Goal: Task Accomplishment & Management: Complete application form

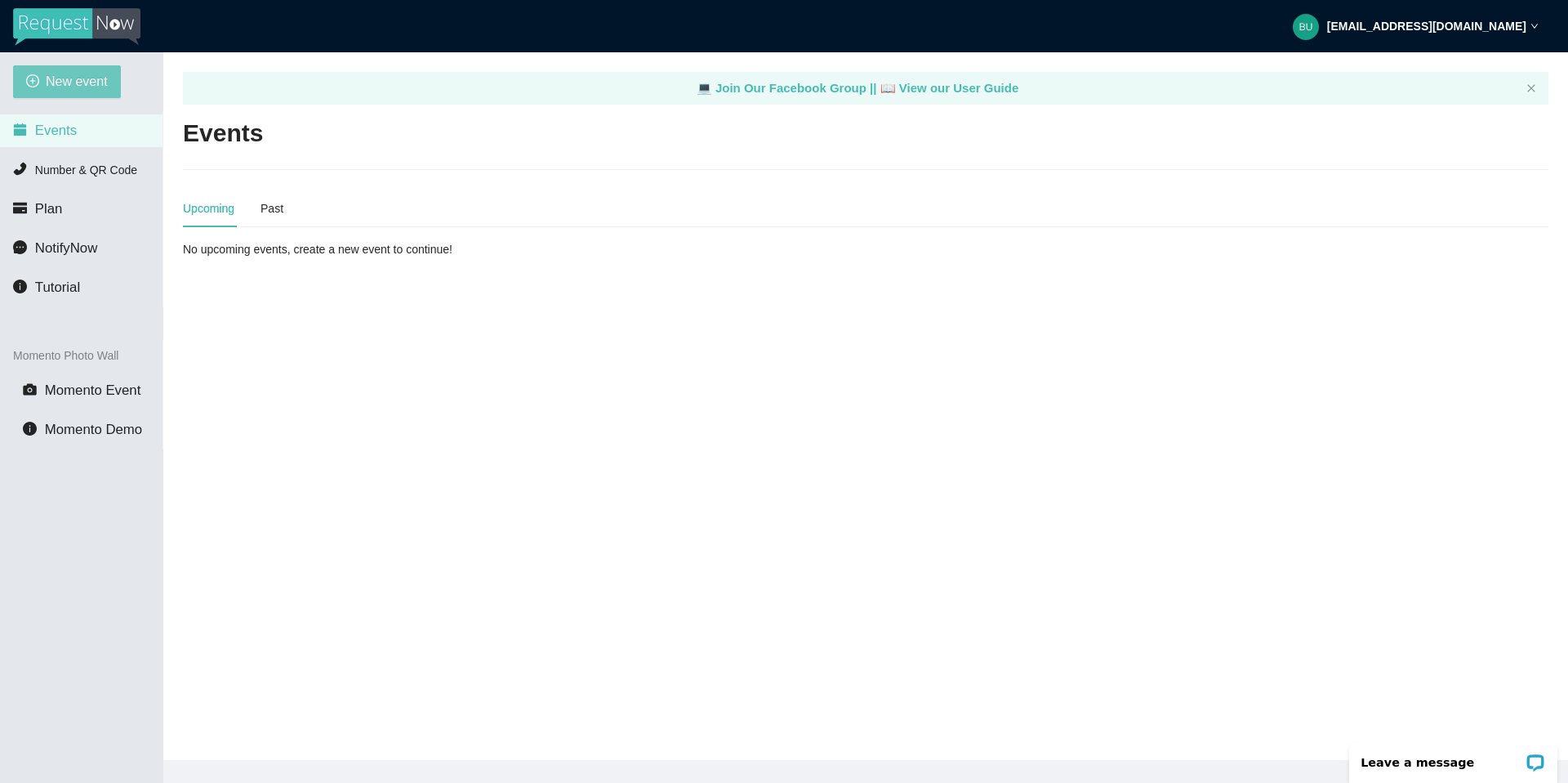
click at [70, 79] on span "New event" at bounding box center [76, 81] width 62 height 20
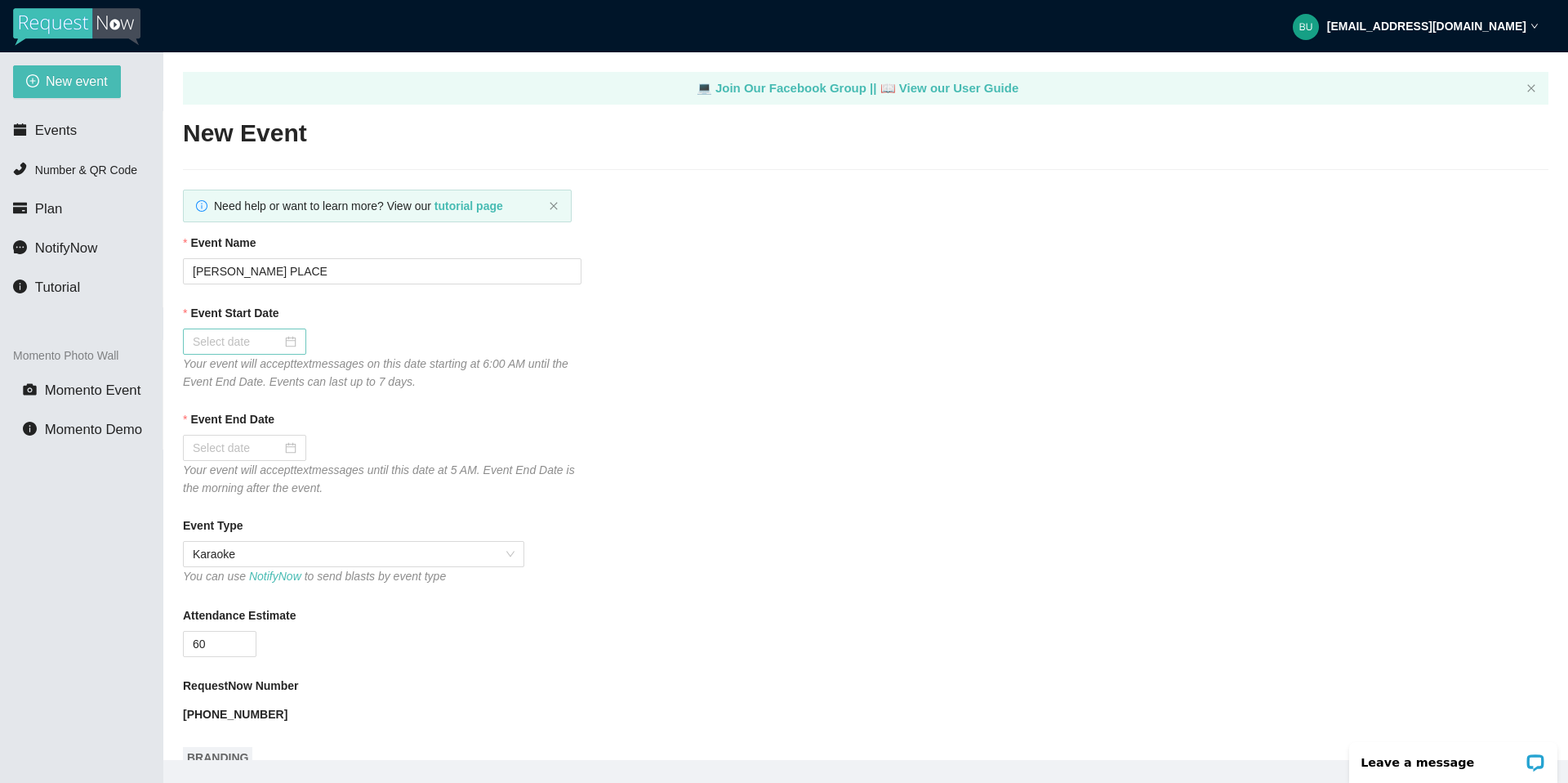
click at [252, 344] on input "Event Start Date" at bounding box center [237, 342] width 89 height 18
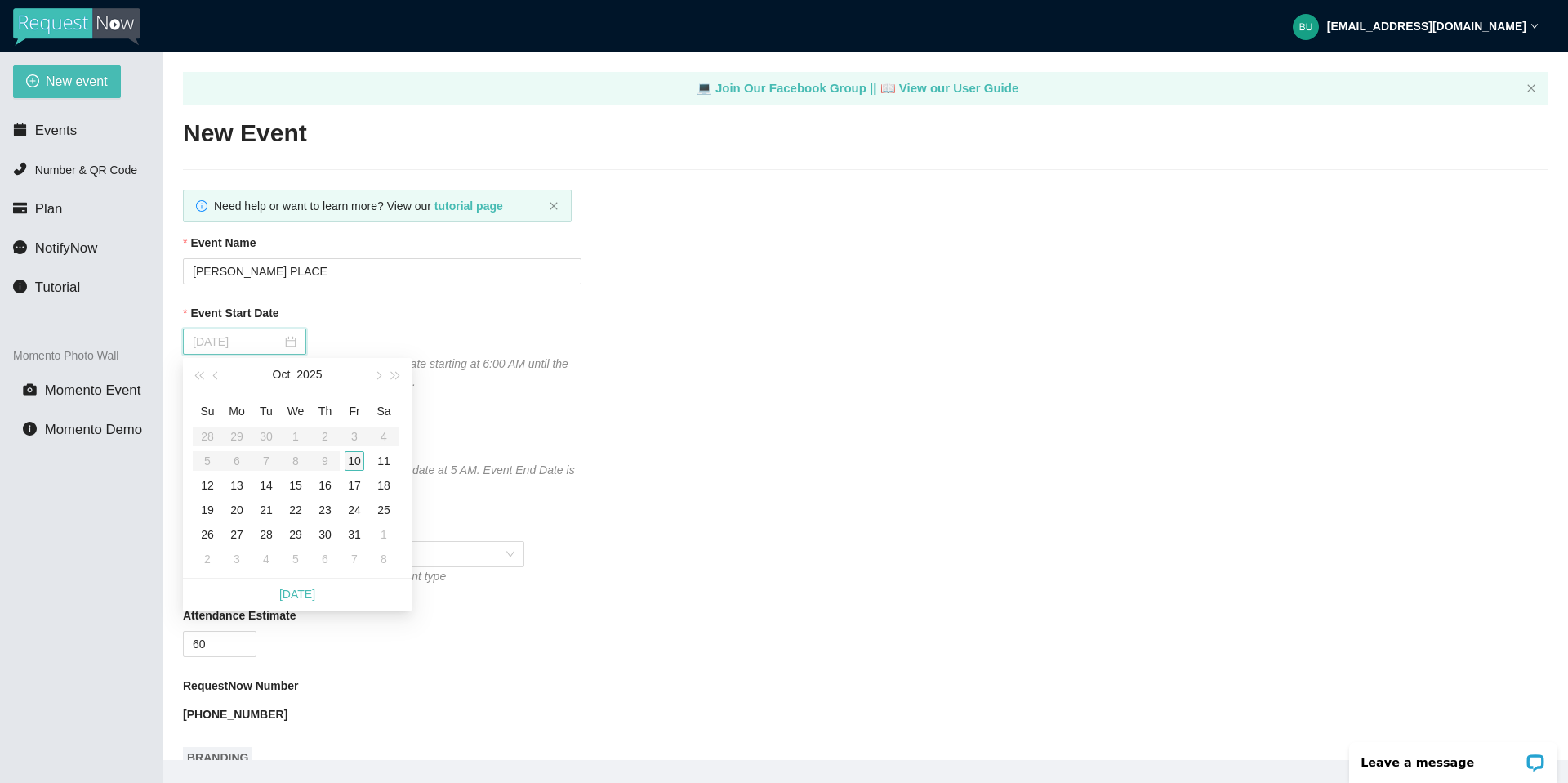
type input "[DATE]"
click at [354, 454] on div "10" at bounding box center [355, 461] width 20 height 20
type input "[DATE]"
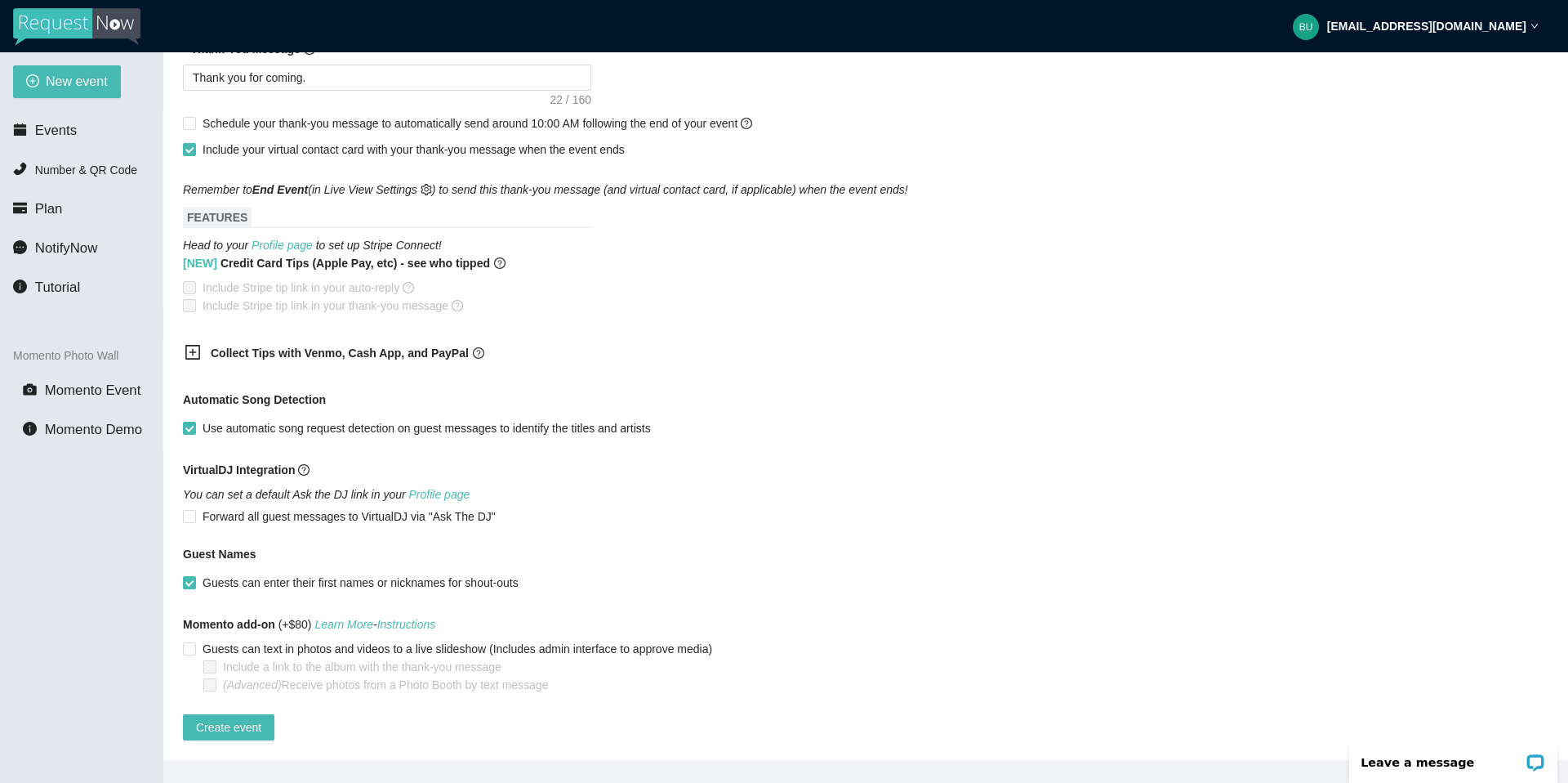
scroll to position [853, 0]
click at [863, 577] on div "Guests can enter their first names or nicknames for shout-outs" at bounding box center [865, 582] width 1366 height 18
click at [246, 719] on span "Create event" at bounding box center [229, 728] width 65 height 18
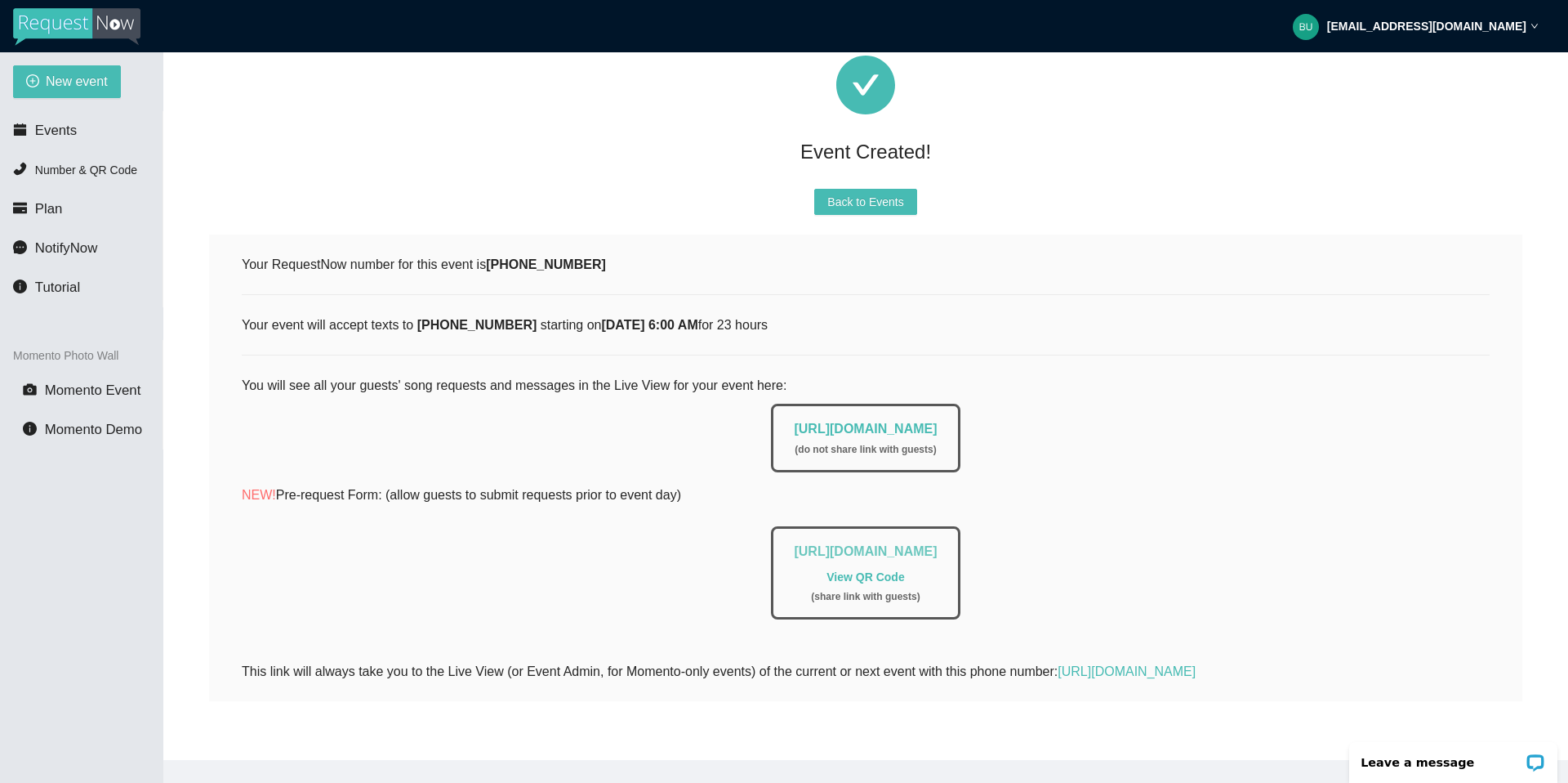
scroll to position [1, 0]
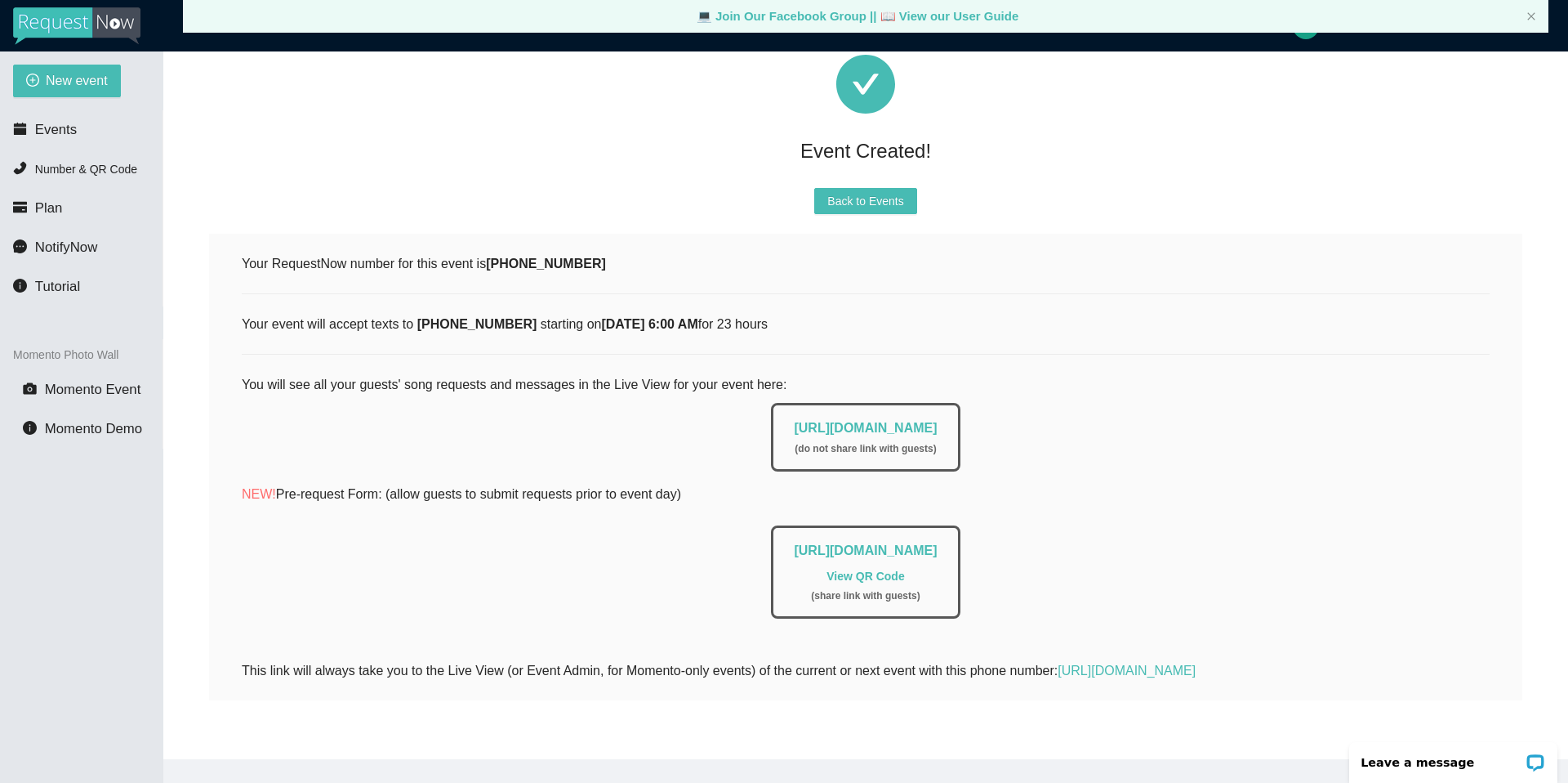
click at [820, 421] on link "[URL][DOMAIN_NAME]" at bounding box center [864, 427] width 143 height 14
